Goal: Task Accomplishment & Management: Manage account settings

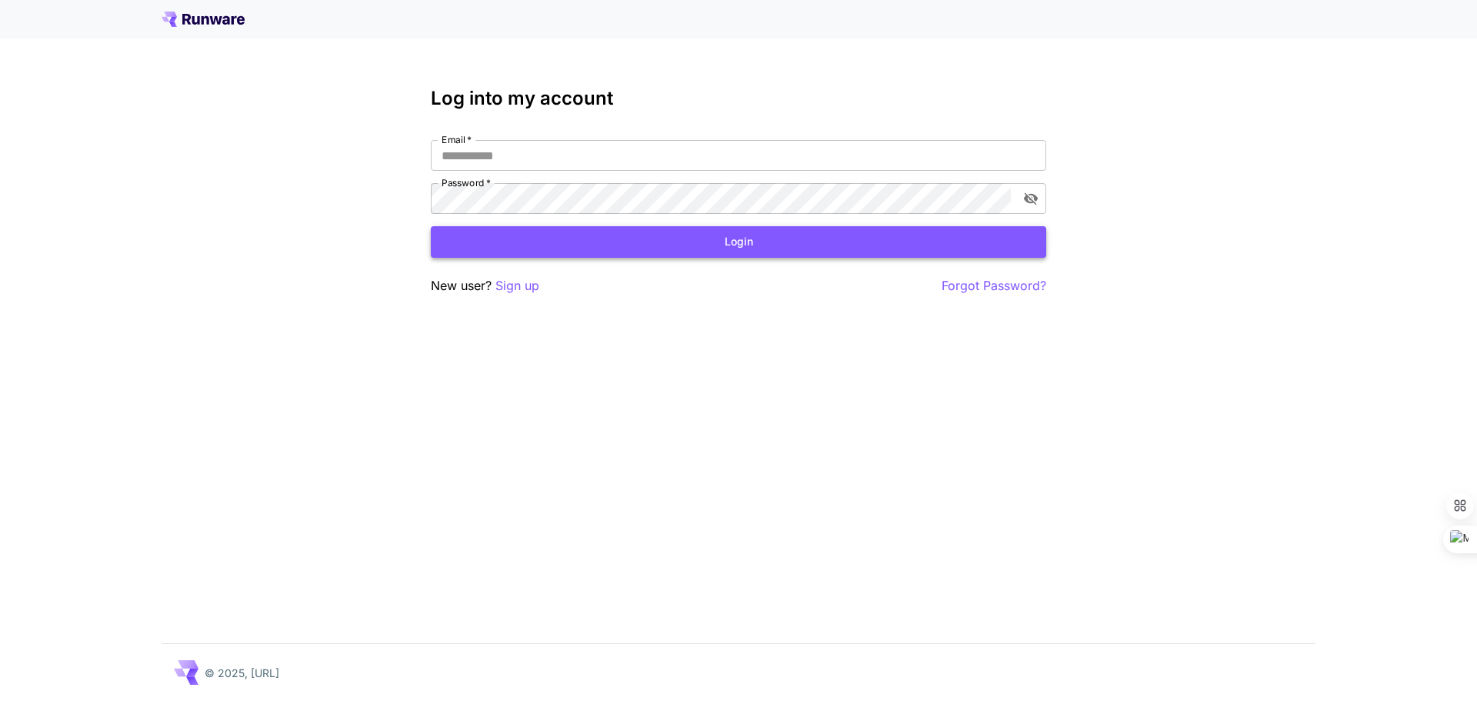
type input "**********"
click at [761, 245] on button "Login" at bounding box center [738, 242] width 615 height 32
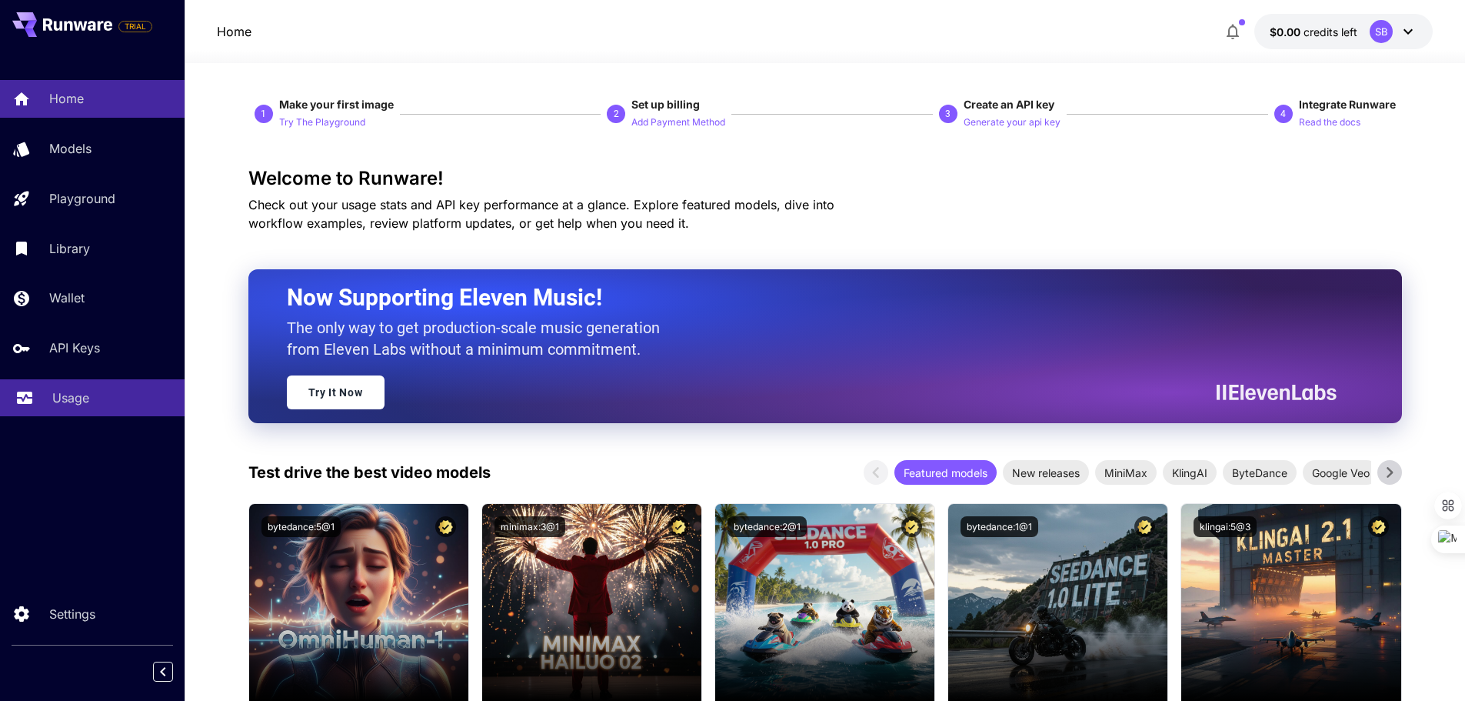
click at [82, 394] on p "Usage" at bounding box center [70, 397] width 37 height 18
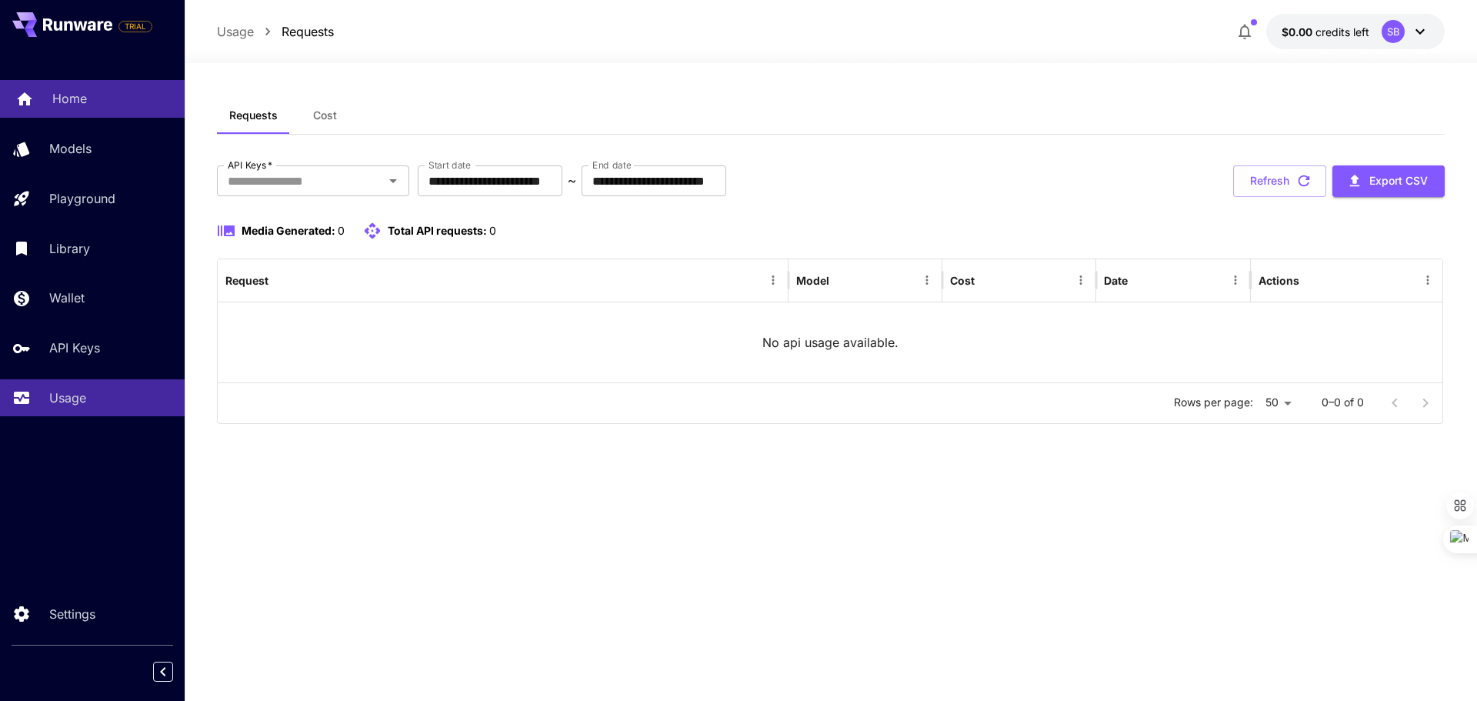
click at [91, 105] on div "Home" at bounding box center [112, 98] width 120 height 18
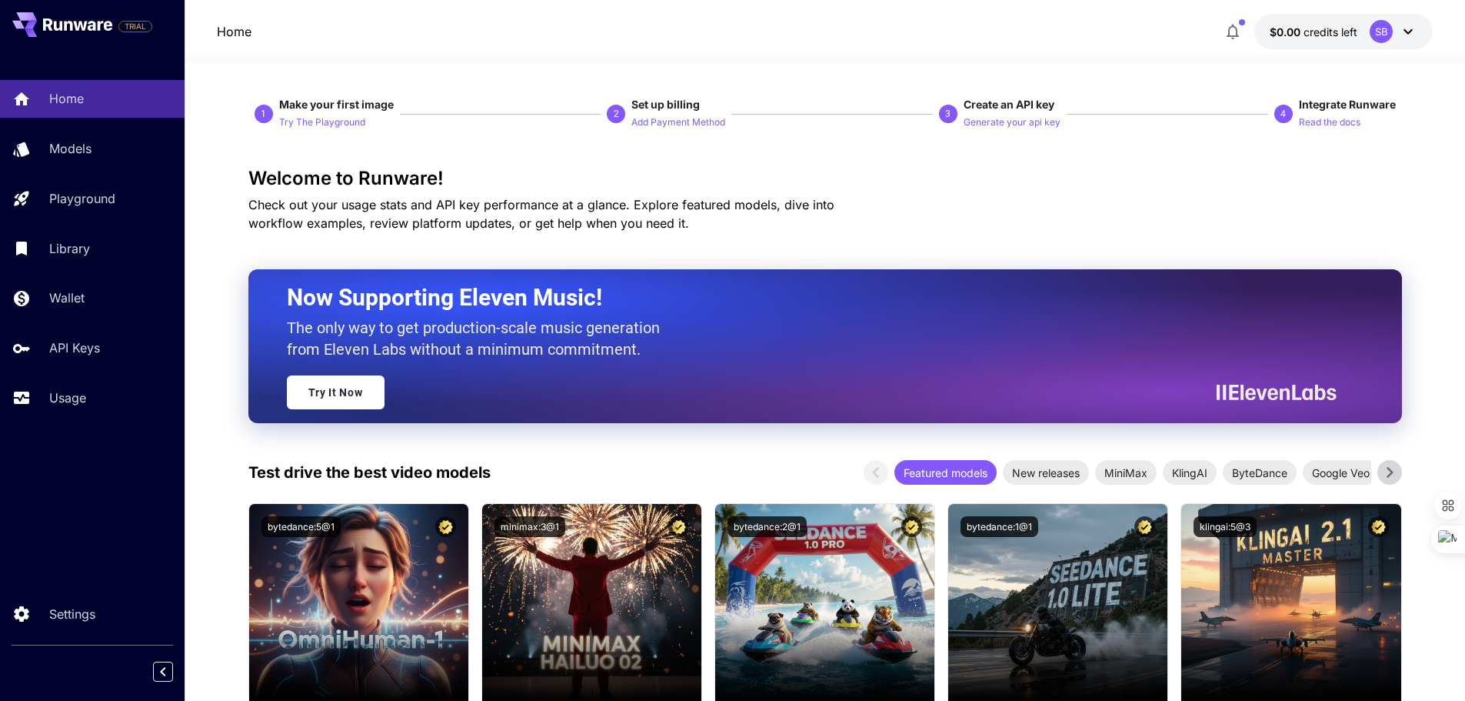
click at [1405, 32] on icon at bounding box center [1408, 31] width 18 height 18
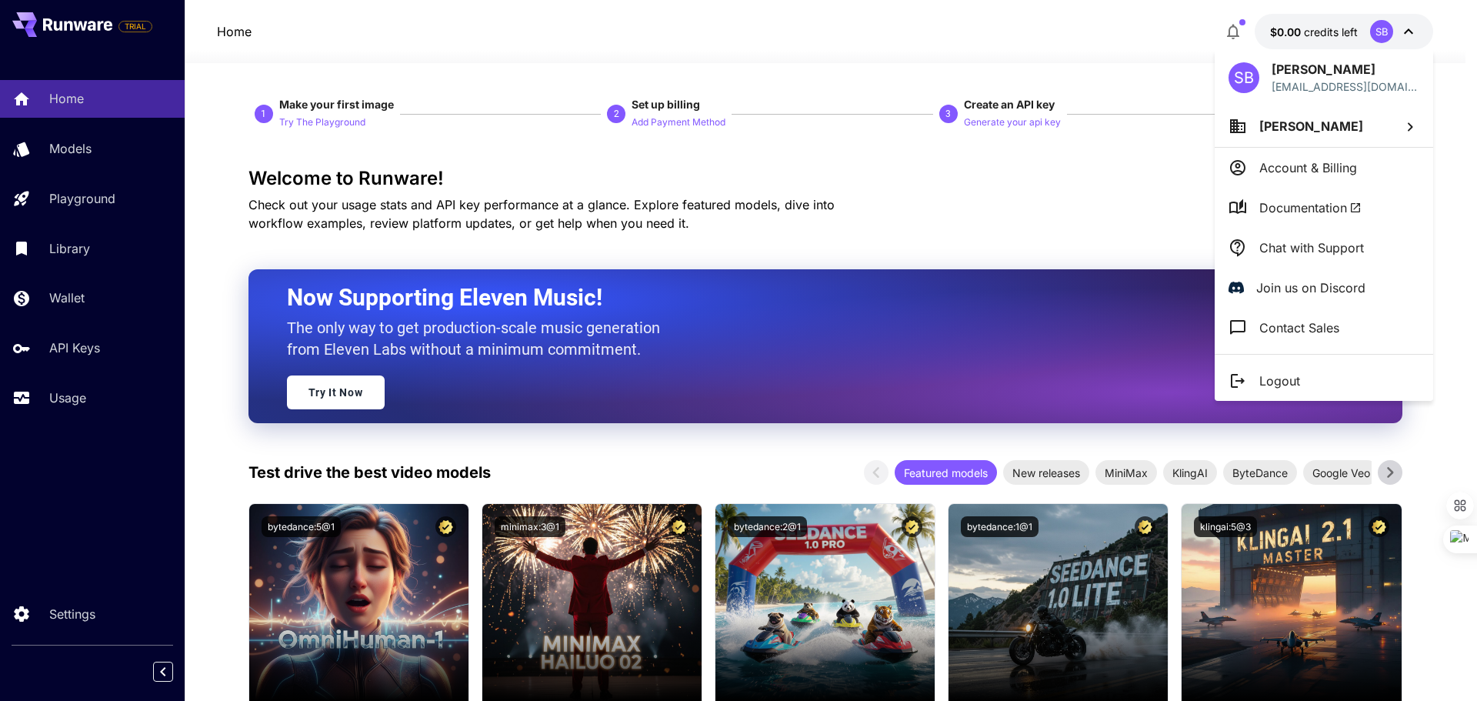
click at [1330, 173] on p "Account & Billing" at bounding box center [1308, 167] width 98 height 18
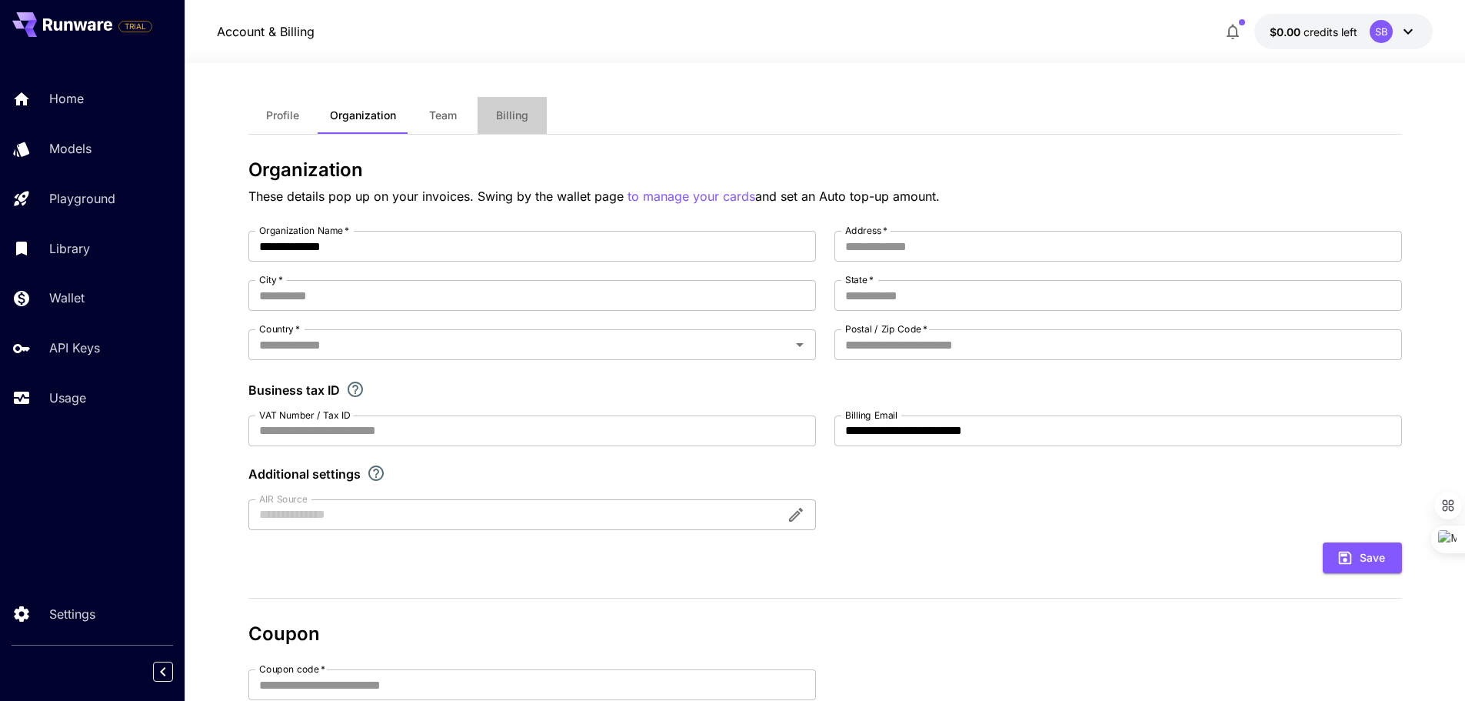
click at [510, 116] on span "Billing" at bounding box center [512, 115] width 32 height 14
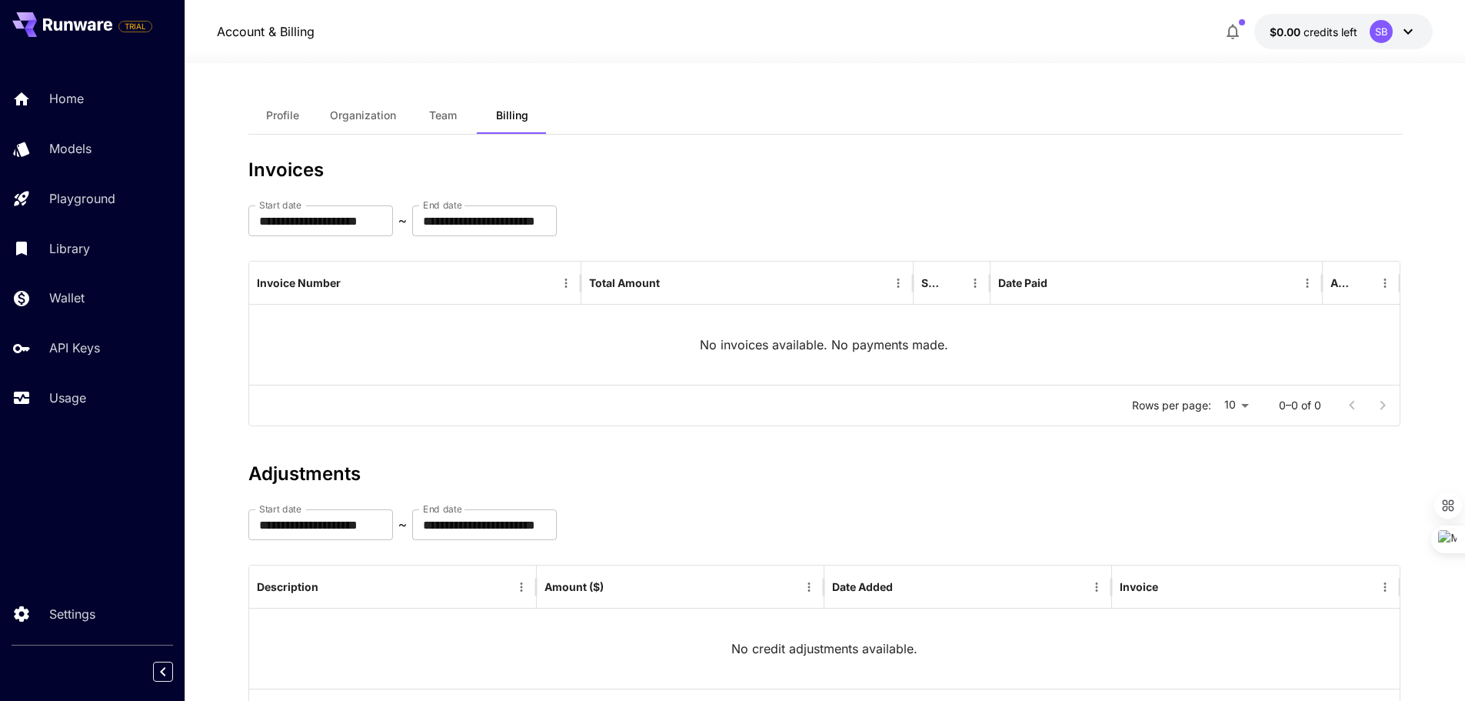
click at [1386, 35] on div "SB" at bounding box center [1381, 31] width 23 height 23
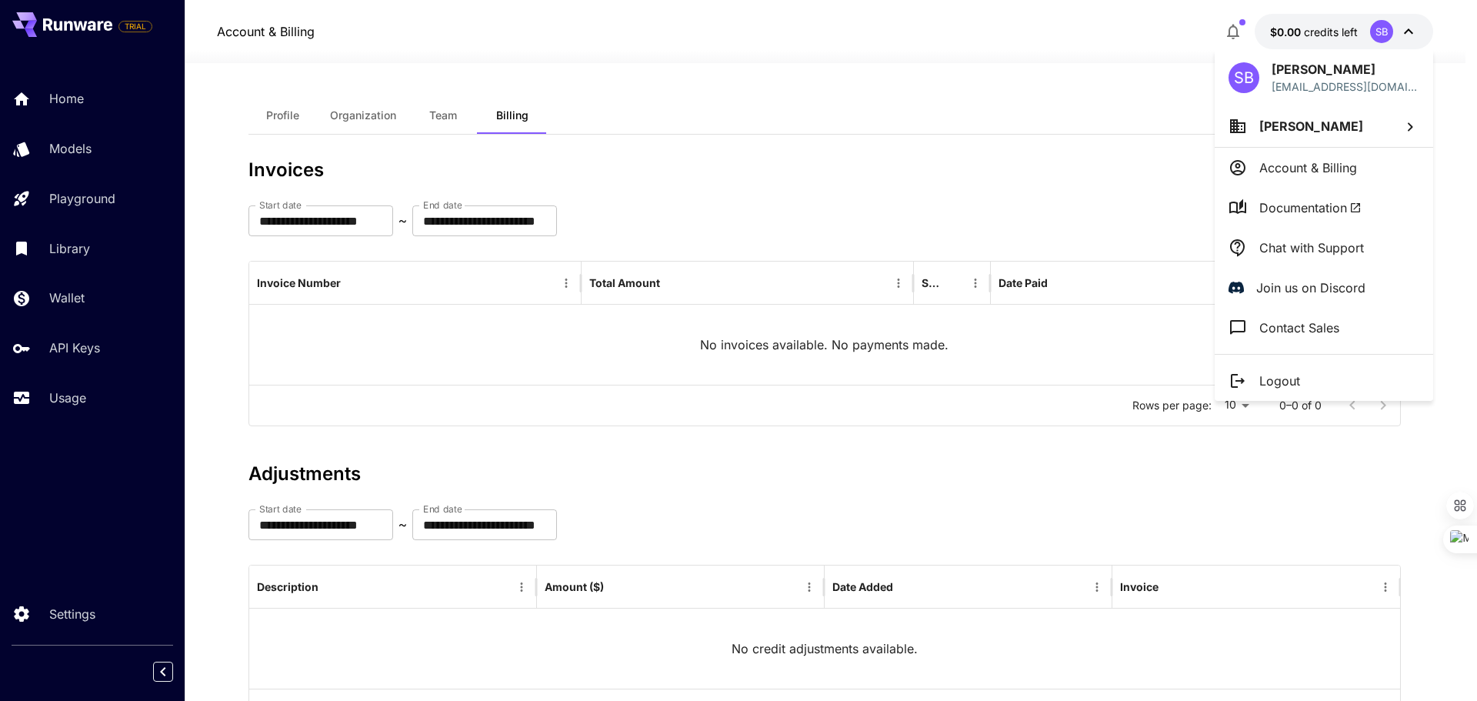
click at [1405, 121] on icon at bounding box center [1410, 127] width 18 height 18
click at [967, 89] on div at bounding box center [738, 350] width 1477 height 701
click at [1315, 385] on li "Logout" at bounding box center [1324, 381] width 218 height 40
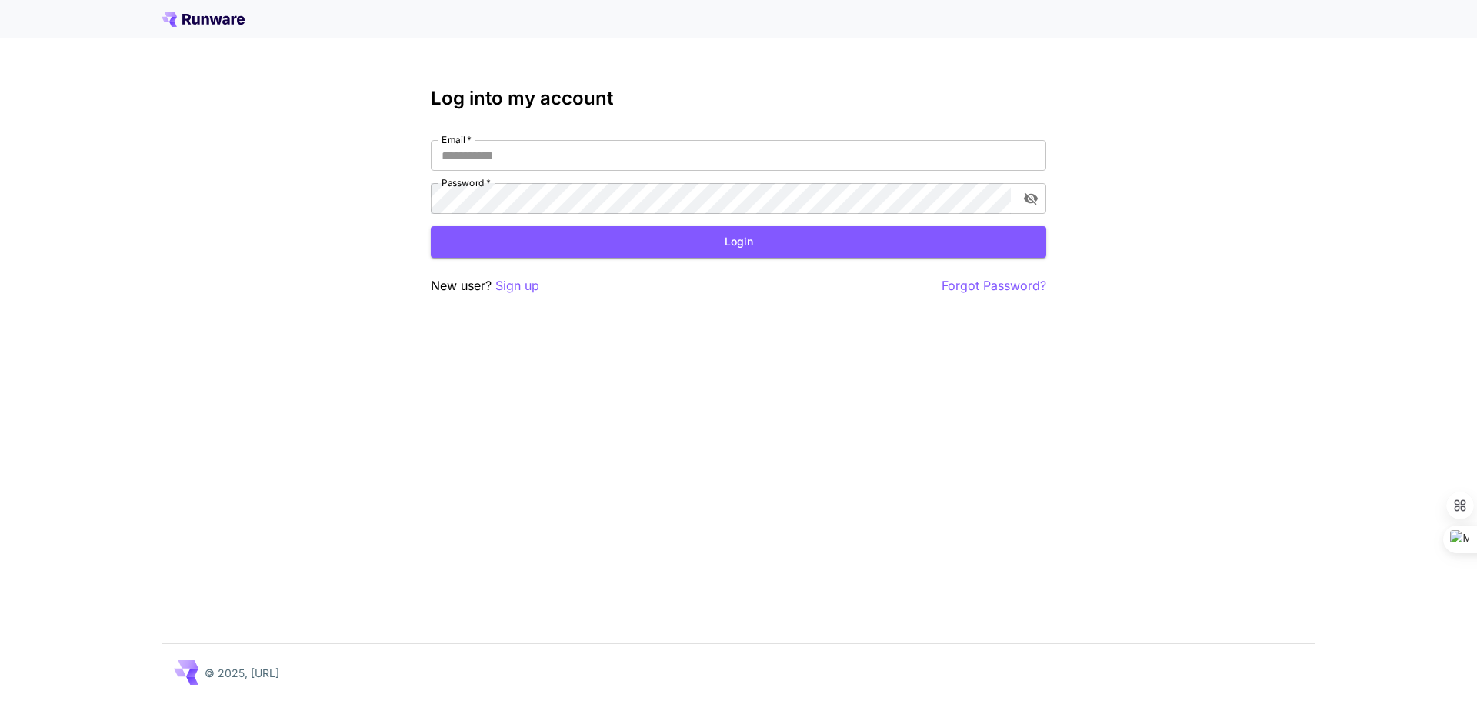
type input "**********"
